Goal: Download file/media

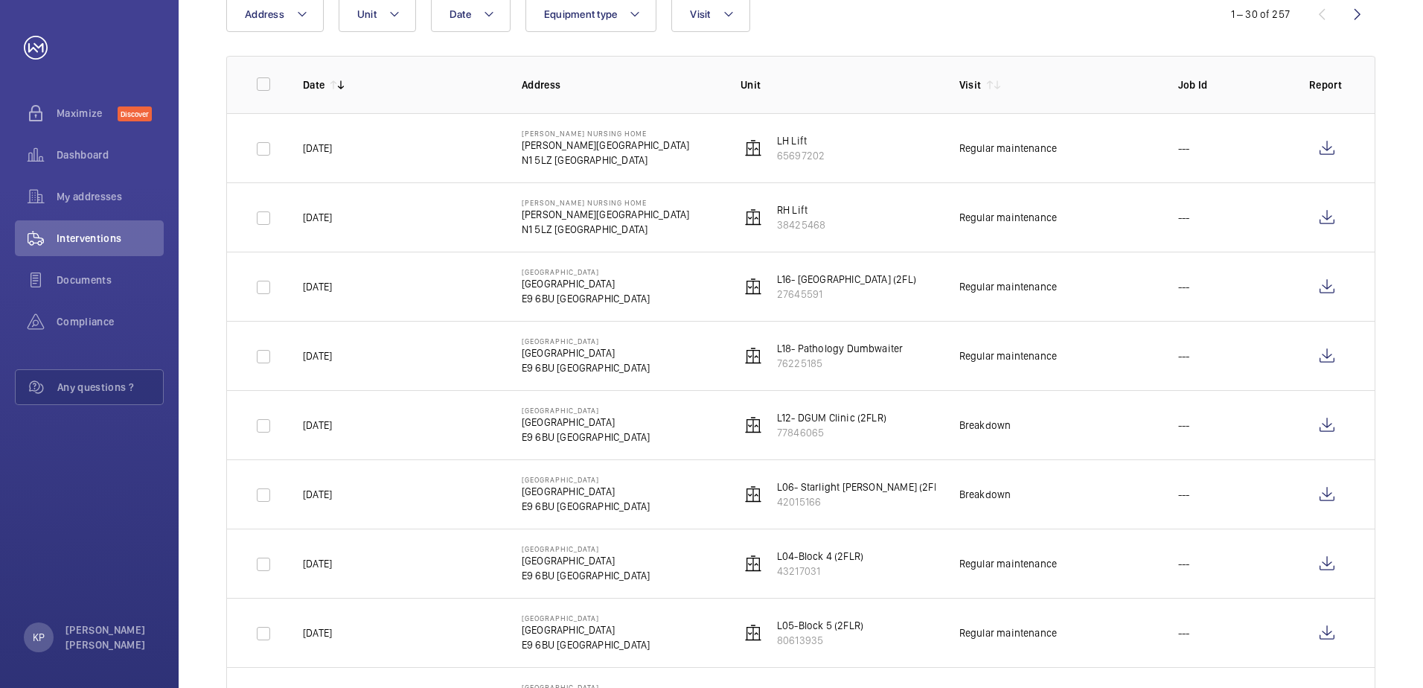
scroll to position [223, 0]
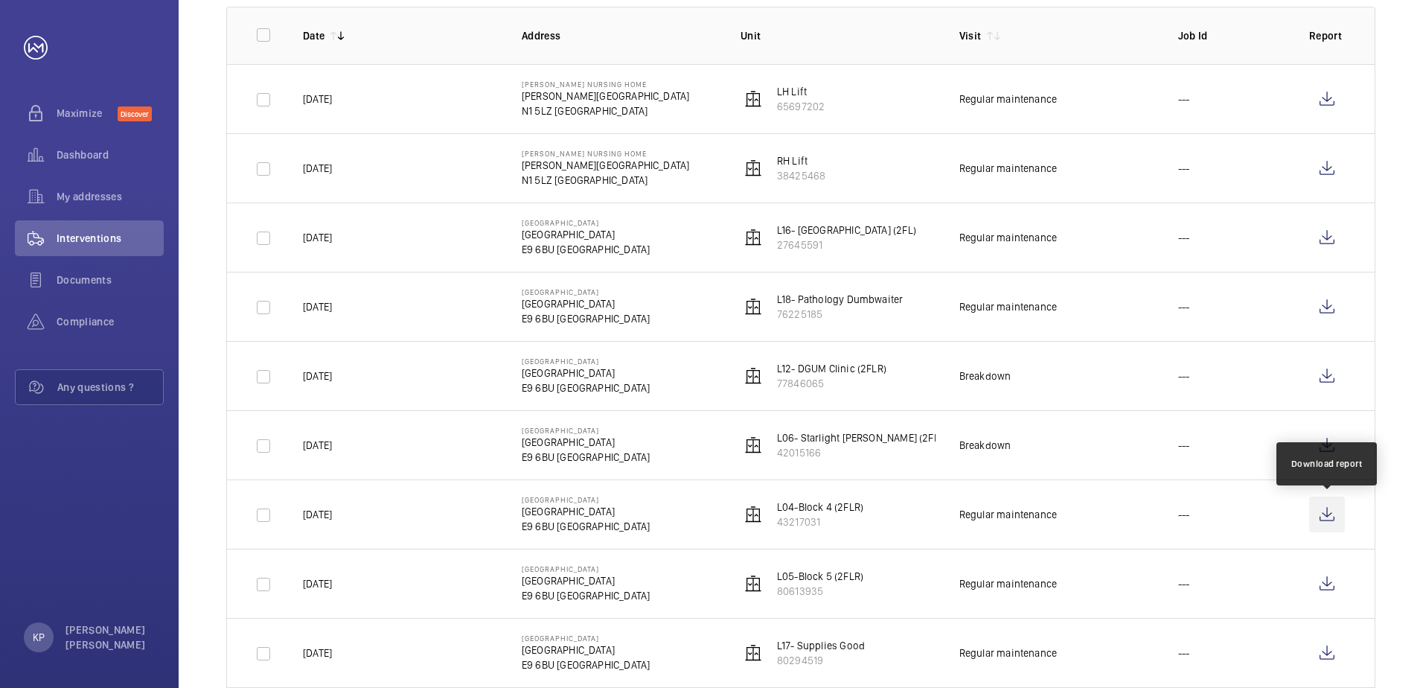
click at [1327, 508] on wm-front-icon-button at bounding box center [1328, 515] width 36 height 36
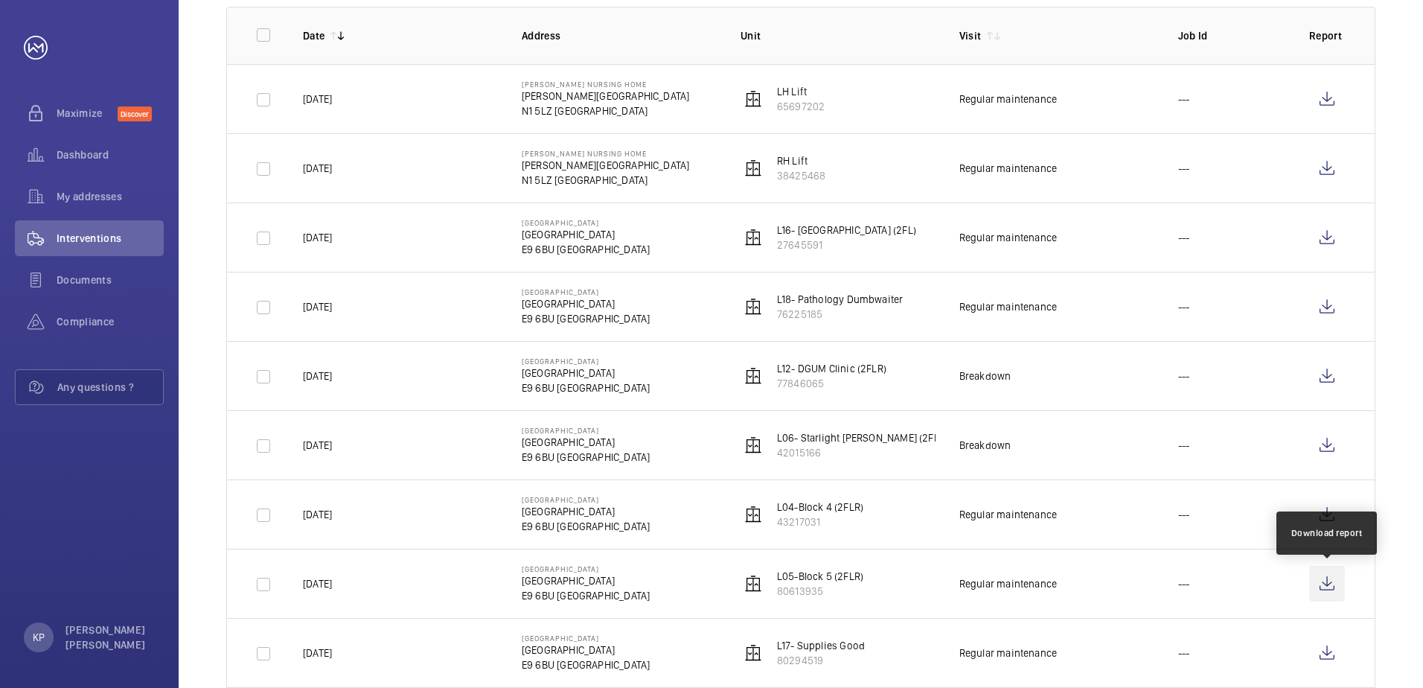
click at [1324, 578] on wm-front-icon-button at bounding box center [1328, 584] width 36 height 36
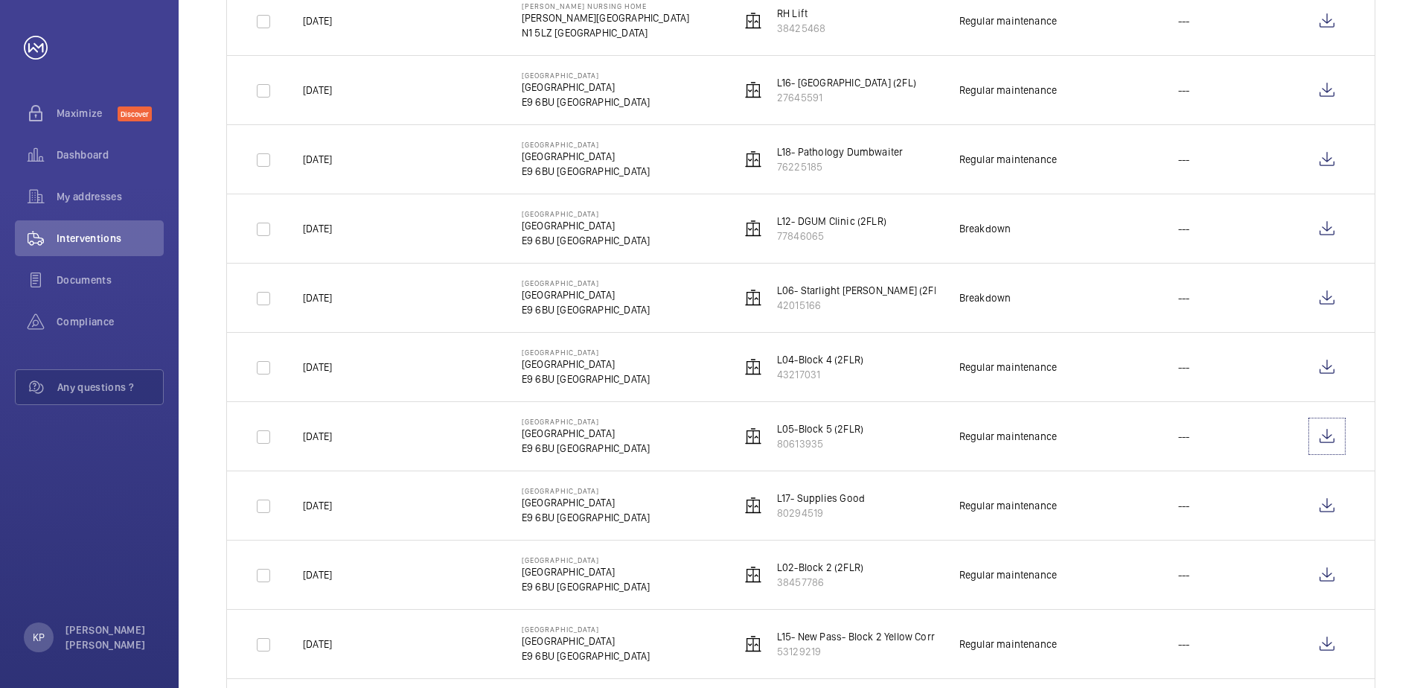
scroll to position [372, 0]
click at [275, 369] on input "checkbox" at bounding box center [264, 366] width 30 height 30
checkbox input "true"
click at [267, 441] on input "checkbox" at bounding box center [264, 436] width 30 height 30
checkbox input "true"
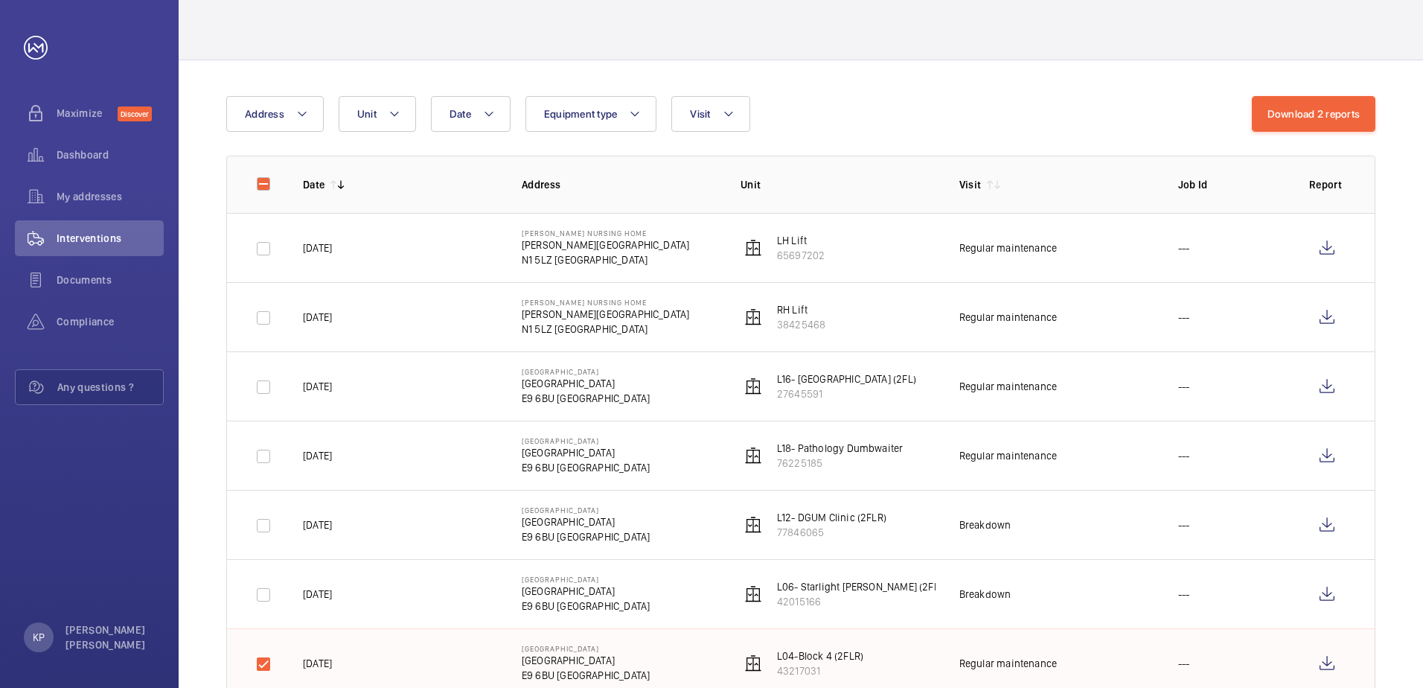
scroll to position [0, 0]
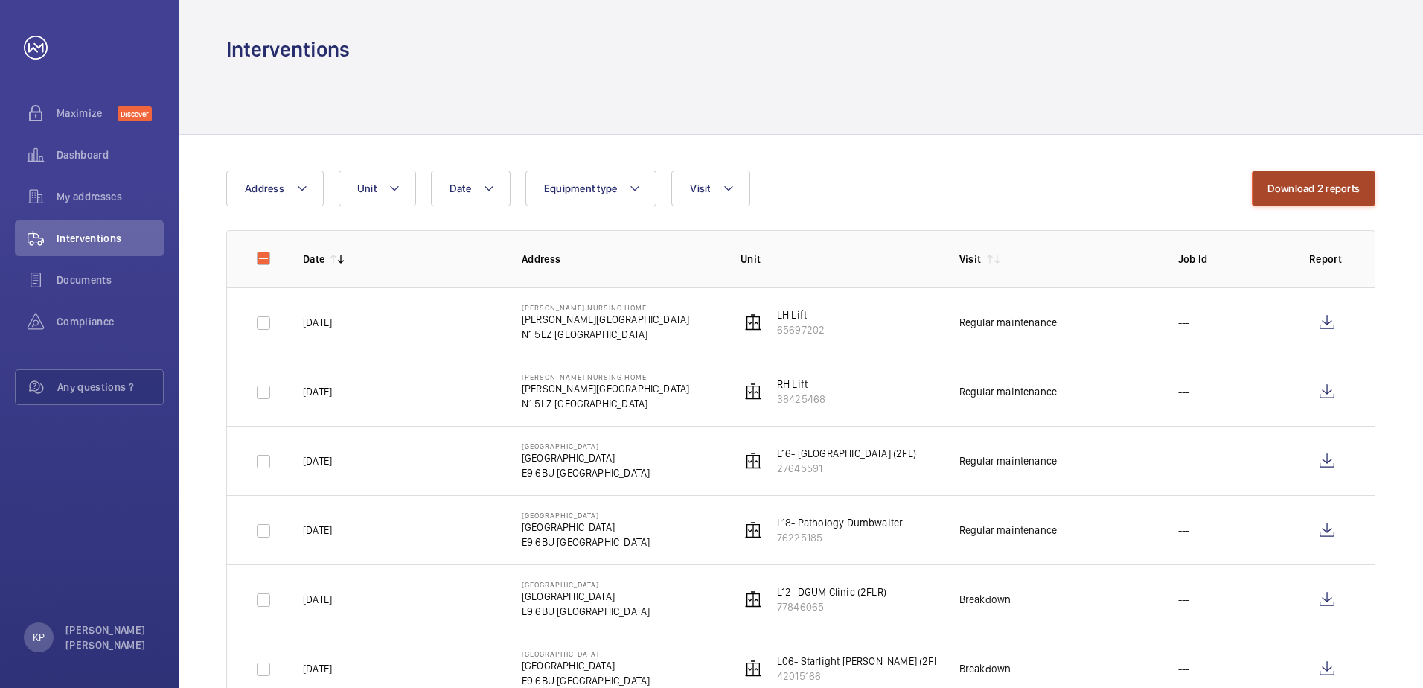
click at [1272, 183] on button "Download 2 reports" at bounding box center [1314, 188] width 124 height 36
click at [895, 76] on div at bounding box center [800, 98] width 1149 height 71
